Goal: Task Accomplishment & Management: Use online tool/utility

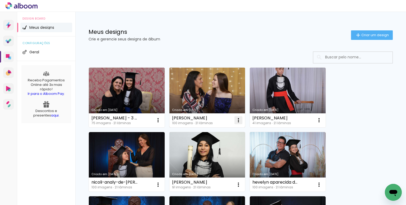
click at [242, 122] on paper-icon-button at bounding box center [238, 120] width 11 height 11
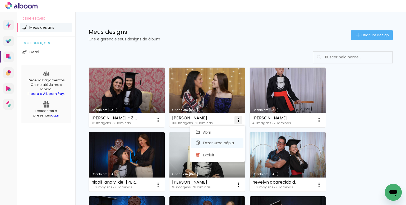
click at [214, 142] on span "Fazer uma cópia" at bounding box center [218, 143] width 31 height 4
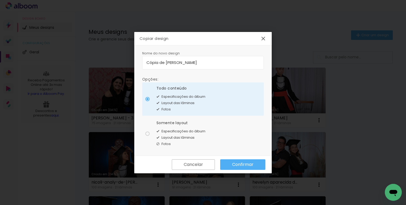
click at [201, 63] on input "Cópia de Julia Sousa Lima" at bounding box center [203, 63] width 113 height 6
type input "[PERSON_NAME]"
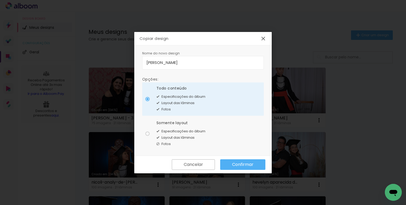
type paper-input "[PERSON_NAME]"
click at [183, 129] on span "Especificações do álbum" at bounding box center [184, 131] width 44 height 5
type paper-radio-button "on"
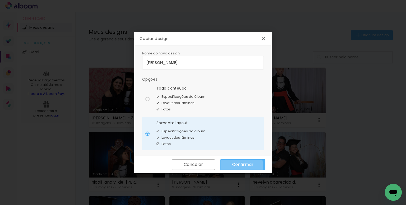
click at [0, 0] on slot "Confirmar" at bounding box center [0, 0] width 0 height 0
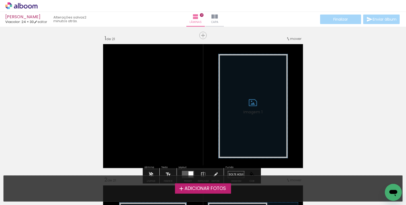
click at [190, 190] on span "Adicionar Fotos" at bounding box center [206, 188] width 42 height 5
click at [0, 0] on input "file" at bounding box center [0, 0] width 0 height 0
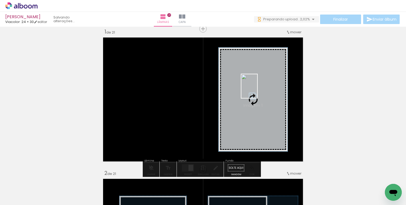
drag, startPoint x: 295, startPoint y: 184, endPoint x: 257, endPoint y: 90, distance: 101.3
click at [257, 90] on quentale-workspace at bounding box center [203, 102] width 406 height 205
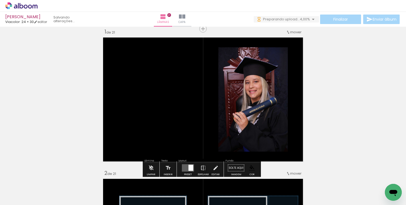
click at [269, 76] on paper-item at bounding box center [273, 77] width 10 height 4
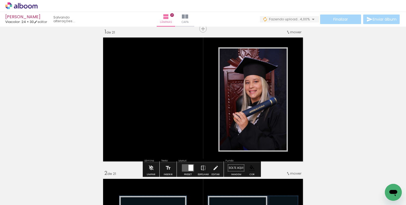
click at [29, 188] on iron-icon at bounding box center [27, 189] width 4 height 4
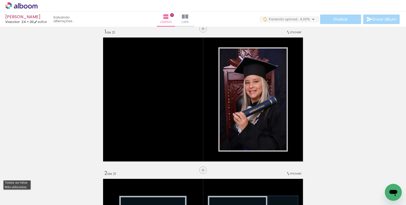
click at [0, 0] on slot "Não utilizadas" at bounding box center [0, 0] width 0 height 0
type input "Não utilizadas"
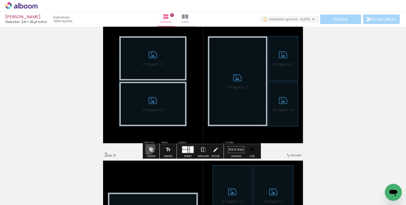
click at [149, 148] on iron-icon at bounding box center [151, 150] width 6 height 11
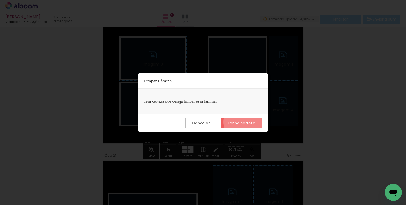
click at [0, 0] on slot "Tenho certeza" at bounding box center [0, 0] width 0 height 0
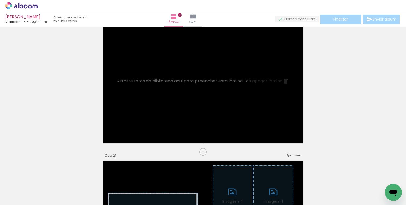
click at [22, 199] on span "Adicionar Fotos" at bounding box center [19, 202] width 16 height 6
click at [0, 0] on input "file" at bounding box center [0, 0] width 0 height 0
click at [158, 176] on iron-icon at bounding box center [156, 177] width 6 height 6
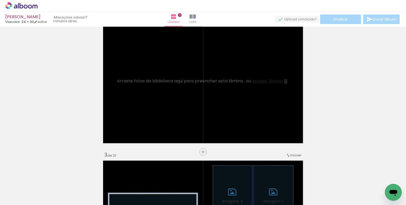
click at [102, 177] on iron-icon at bounding box center [101, 177] width 6 height 6
click at [250, 177] on iron-icon at bounding box center [249, 177] width 6 height 6
click at [259, 177] on iron-icon at bounding box center [260, 177] width 6 height 6
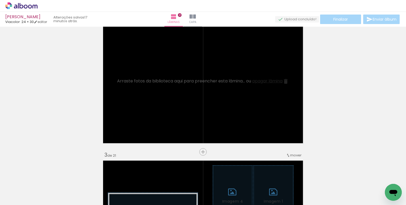
click at [311, 175] on iron-icon at bounding box center [310, 177] width 6 height 6
click at [262, 177] on iron-icon at bounding box center [261, 177] width 6 height 6
click at [239, 175] on iron-icon at bounding box center [238, 177] width 6 height 6
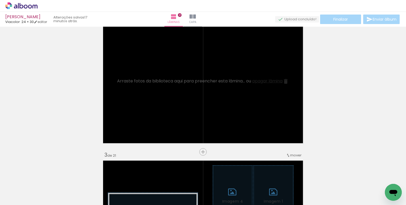
scroll to position [0, 1672]
click at [208, 176] on iron-icon at bounding box center [206, 177] width 6 height 6
click at [238, 176] on iron-icon at bounding box center [237, 177] width 6 height 6
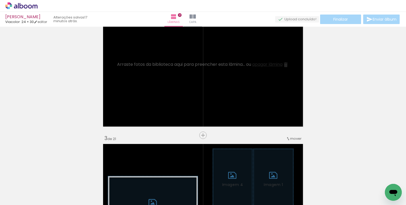
scroll to position [182, 0]
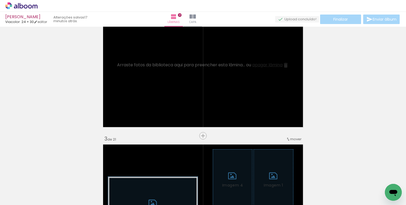
drag, startPoint x: 227, startPoint y: 186, endPoint x: 231, endPoint y: 106, distance: 81.0
click at [231, 106] on quentale-workspace at bounding box center [203, 102] width 406 height 205
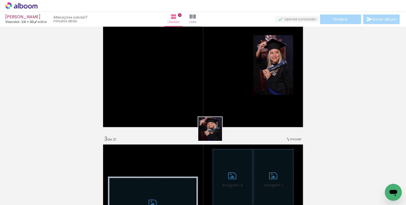
drag, startPoint x: 207, startPoint y: 178, endPoint x: 222, endPoint y: 98, distance: 81.7
click at [222, 98] on quentale-workspace at bounding box center [203, 102] width 406 height 205
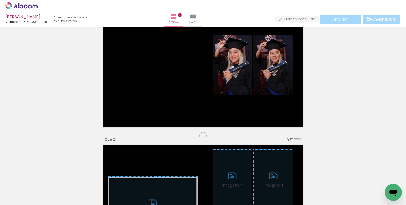
scroll to position [0, 118]
drag, startPoint x: 175, startPoint y: 192, endPoint x: 185, endPoint y: 94, distance: 97.9
click at [185, 94] on quentale-workspace at bounding box center [203, 102] width 406 height 205
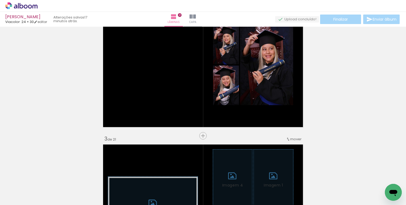
scroll to position [0, 434]
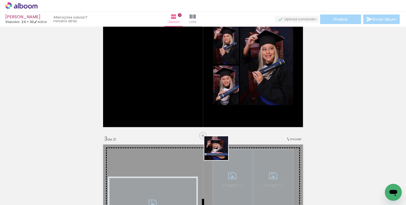
drag, startPoint x: 240, startPoint y: 188, endPoint x: 184, endPoint y: 83, distance: 119.4
click at [184, 83] on quentale-workspace at bounding box center [203, 102] width 406 height 205
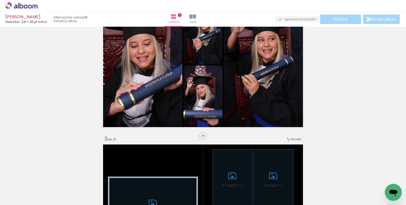
click at [300, 186] on div at bounding box center [300, 187] width 17 height 26
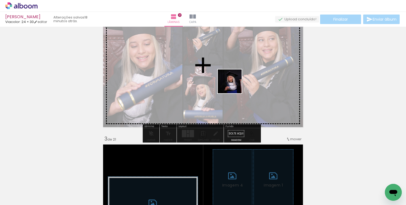
drag, startPoint x: 307, startPoint y: 190, endPoint x: 228, endPoint y: 78, distance: 136.4
click at [228, 78] on quentale-workspace at bounding box center [203, 102] width 406 height 205
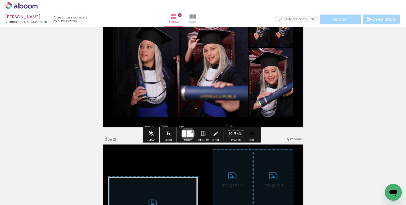
click at [187, 134] on div at bounding box center [189, 134] width 4 height 6
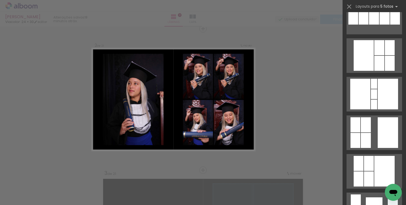
scroll to position [325, 0]
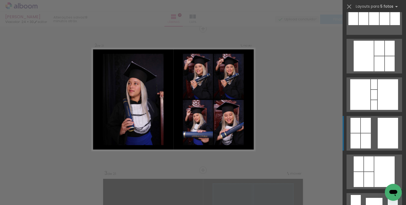
click at [366, 129] on div at bounding box center [366, 125] width 10 height 15
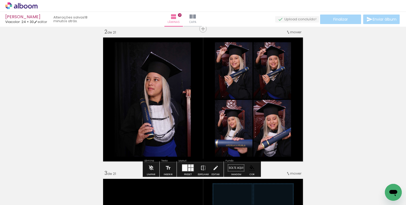
click at [165, 70] on paper-item at bounding box center [169, 72] width 10 height 4
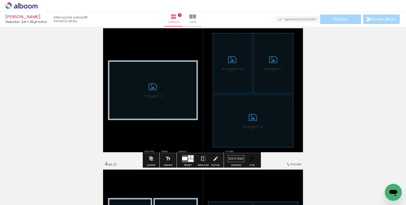
scroll to position [299, 0]
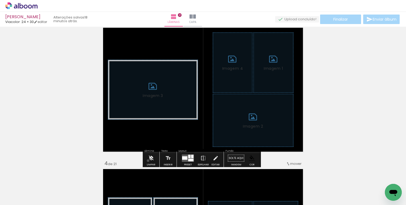
click at [148, 161] on iron-icon at bounding box center [151, 158] width 6 height 11
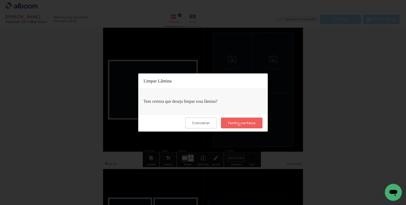
click at [0, 0] on slot "Tenho certeza" at bounding box center [0, 0] width 0 height 0
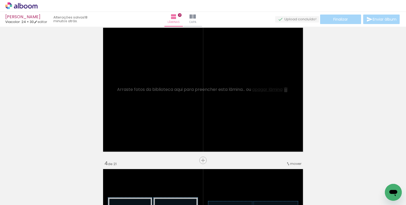
scroll to position [0, 422]
drag, startPoint x: 139, startPoint y: 190, endPoint x: 135, endPoint y: 159, distance: 31.5
click at [157, 127] on quentale-workspace at bounding box center [203, 102] width 406 height 205
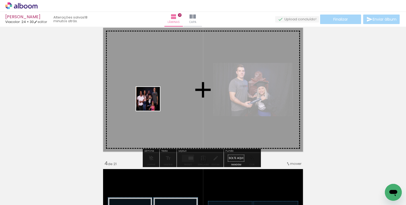
drag, startPoint x: 113, startPoint y: 192, endPoint x: 152, endPoint y: 103, distance: 97.1
click at [152, 103] on quentale-workspace at bounding box center [203, 102] width 406 height 205
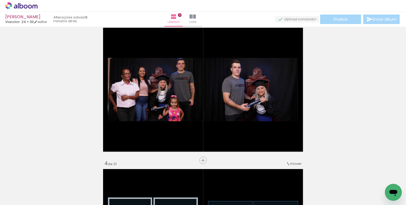
scroll to position [0, 631]
drag, startPoint x: 226, startPoint y: 185, endPoint x: 236, endPoint y: 111, distance: 74.7
click at [236, 111] on quentale-workspace at bounding box center [203, 102] width 406 height 205
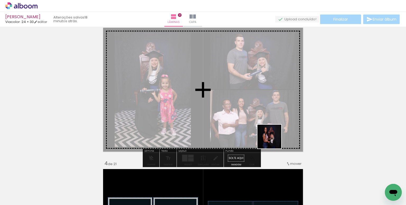
drag, startPoint x: 312, startPoint y: 188, endPoint x: 255, endPoint y: 113, distance: 93.9
click at [255, 113] on quentale-workspace at bounding box center [203, 102] width 406 height 205
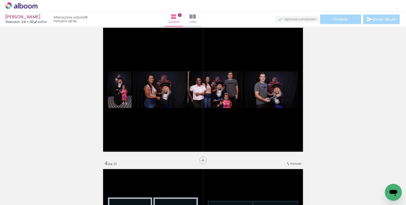
scroll to position [0, 849]
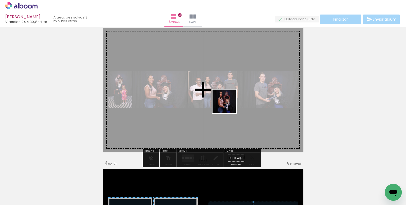
drag, startPoint x: 265, startPoint y: 189, endPoint x: 225, endPoint y: 92, distance: 105.4
click at [225, 92] on quentale-workspace at bounding box center [203, 102] width 406 height 205
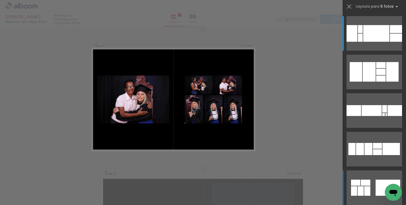
scroll to position [0, 1938]
click at [372, 182] on quentale-layouter at bounding box center [375, 188] width 56 height 35
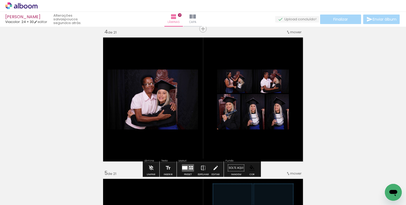
click at [160, 97] on paper-item at bounding box center [162, 99] width 10 height 4
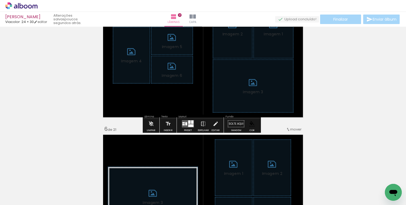
scroll to position [620, 0]
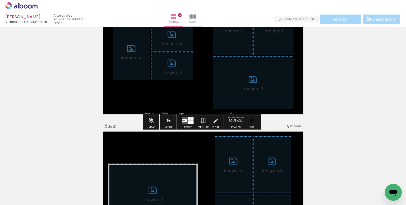
click at [154, 121] on paper-button "Limpar" at bounding box center [150, 122] width 11 height 13
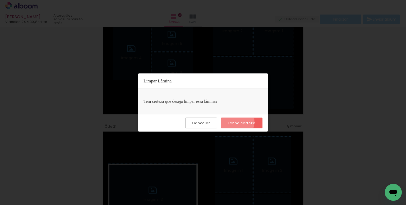
click at [0, 0] on slot "Tenho certeza" at bounding box center [0, 0] width 0 height 0
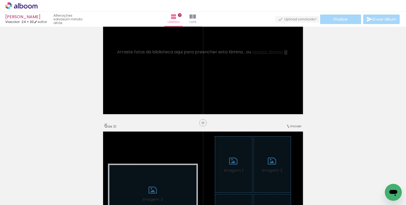
scroll to position [0, 0]
drag, startPoint x: 241, startPoint y: 193, endPoint x: 244, endPoint y: 108, distance: 84.7
click at [244, 108] on quentale-workspace at bounding box center [203, 102] width 406 height 205
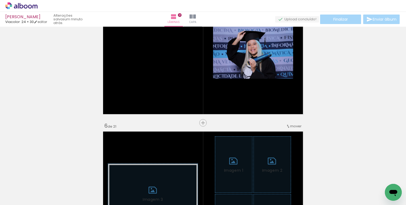
scroll to position [0, 1793]
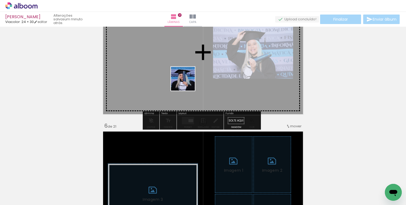
drag, startPoint x: 187, startPoint y: 185, endPoint x: 187, endPoint y: 73, distance: 111.6
click at [187, 73] on quentale-workspace at bounding box center [203, 102] width 406 height 205
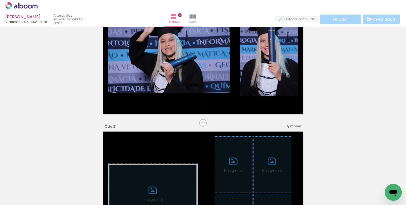
drag, startPoint x: 213, startPoint y: 184, endPoint x: 212, endPoint y: 62, distance: 122.5
click at [212, 62] on quentale-workspace at bounding box center [203, 102] width 406 height 205
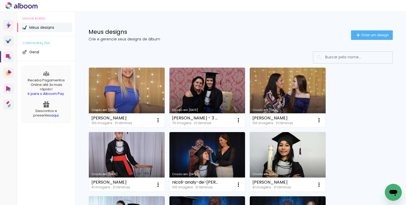
click at [122, 92] on link "Criado em [DATE]" at bounding box center [127, 98] width 76 height 60
click at [156, 118] on iron-icon at bounding box center [158, 120] width 6 height 6
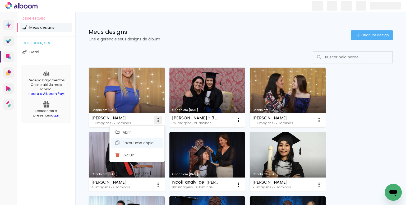
click at [153, 146] on paper-item "Fazer uma cópia" at bounding box center [137, 143] width 52 height 11
type input "Cópia de [PERSON_NAME]"
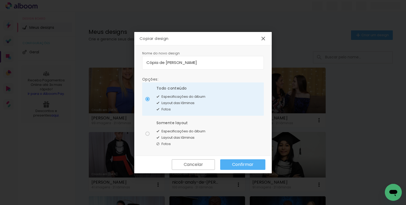
click at [207, 61] on input "Cópia de [PERSON_NAME]" at bounding box center [203, 63] width 113 height 6
click at [174, 124] on div "Somente layout" at bounding box center [181, 123] width 49 height 6
type paper-radio-button "on"
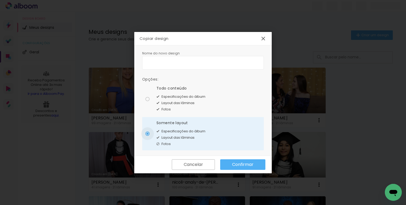
click at [186, 62] on input at bounding box center [203, 63] width 113 height 6
type input "pablo ferenande"
type paper-input "pablo ferenande"
click at [185, 61] on input "pablo ferenande" at bounding box center [203, 63] width 113 height 6
type input "pablo ferenandes ribas"
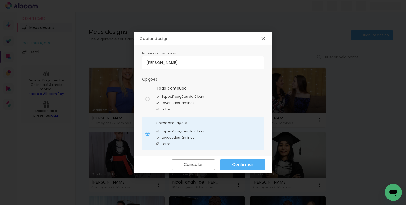
type paper-input "pablo ferenandes ribas"
click at [214, 60] on input "pablo ferenandes ribas" at bounding box center [203, 63] width 113 height 6
click at [167, 62] on input "pablo ferenandes ribas roger de paula" at bounding box center [203, 63] width 113 height 6
type input "[PERSON_NAME] ribas [PERSON_NAME]"
type paper-input "[PERSON_NAME] ribas [PERSON_NAME]"
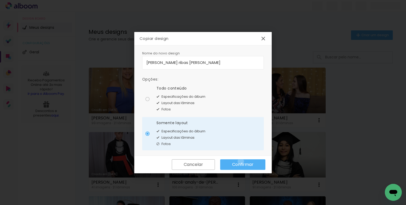
click at [0, 0] on slot "Confirmar" at bounding box center [0, 0] width 0 height 0
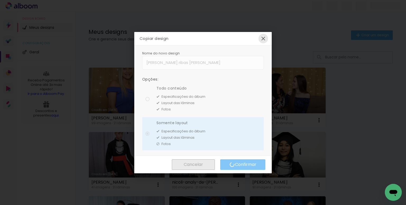
click at [263, 37] on iron-icon at bounding box center [263, 38] width 6 height 6
click at [262, 37] on iron-icon at bounding box center [263, 38] width 6 height 6
click at [298, 35] on iron-overlay-backdrop at bounding box center [203, 102] width 406 height 205
drag, startPoint x: 266, startPoint y: 38, endPoint x: 278, endPoint y: 63, distance: 28.4
click at [266, 38] on iron-icon at bounding box center [263, 38] width 6 height 6
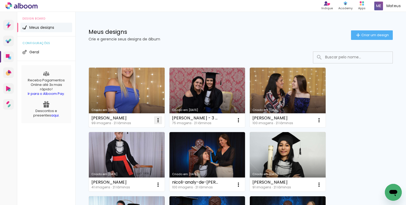
click at [157, 122] on iron-icon at bounding box center [158, 120] width 6 height 6
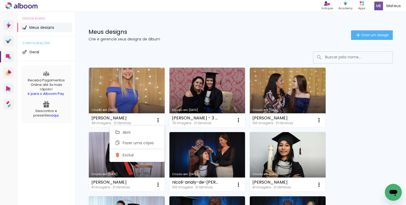
click at [144, 143] on span "Fazer uma cópia" at bounding box center [138, 143] width 31 height 4
type input "Cópia de [PERSON_NAME]"
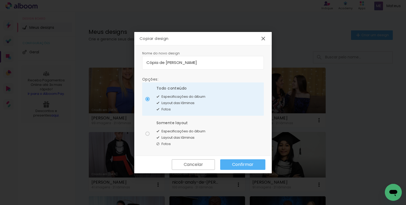
drag, startPoint x: 153, startPoint y: 64, endPoint x: 86, endPoint y: 57, distance: 67.7
click at [86, 57] on body "link( href="../../bower_components/polymer/polymer.html" rel="import" ) picture…" at bounding box center [203, 102] width 406 height 205
click at [241, 140] on paper-radio-button "Somente layout Especificações do álbum Layout das lâminas Fotos" at bounding box center [203, 133] width 122 height 33
type paper-radio-button "on"
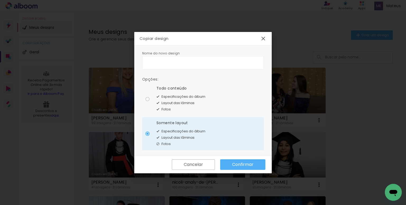
click at [186, 62] on input at bounding box center [203, 63] width 113 height 6
type input "[PERSON_NAME]"
type paper-input "[PERSON_NAME]"
click at [188, 64] on input "[PERSON_NAME]" at bounding box center [203, 63] width 113 height 6
type input "[PERSON_NAME]"
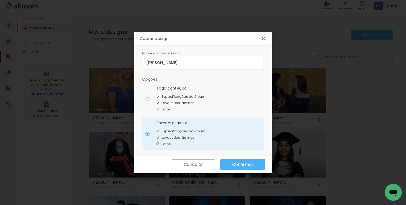
type paper-input "[PERSON_NAME]"
click at [185, 63] on input "[PERSON_NAME]" at bounding box center [203, 63] width 113 height 6
type input "[PERSON_NAME] ribas roges de [PERSON_NAME]"
type paper-input "[PERSON_NAME] ribas roges de [PERSON_NAME]"
click at [202, 62] on input "[PERSON_NAME] ribas roges de [PERSON_NAME]" at bounding box center [203, 63] width 113 height 6
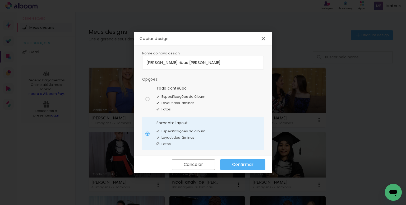
type input "[PERSON_NAME] ribas [PERSON_NAME]"
type paper-input "[PERSON_NAME] ribas [PERSON_NAME]"
click at [0, 0] on slot "Confirmar" at bounding box center [0, 0] width 0 height 0
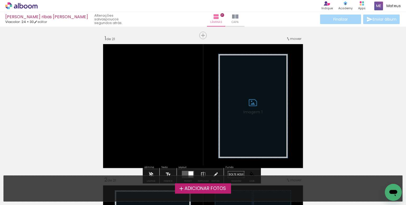
click at [217, 187] on span "Adicionar Fotos" at bounding box center [206, 188] width 42 height 5
click at [0, 0] on input "file" at bounding box center [0, 0] width 0 height 0
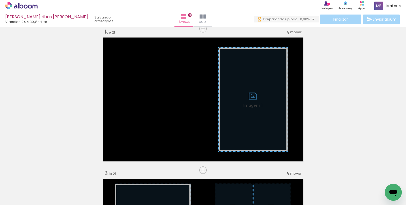
scroll to position [0, 2140]
